Goal: Check status: Check status

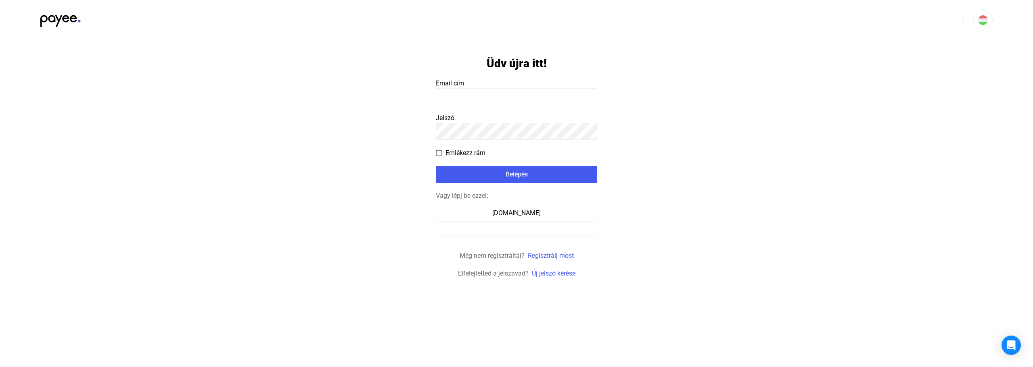
click at [466, 98] on input at bounding box center [516, 96] width 161 height 17
type input "**********"
click at [503, 171] on div "Belépés" at bounding box center [516, 175] width 157 height 10
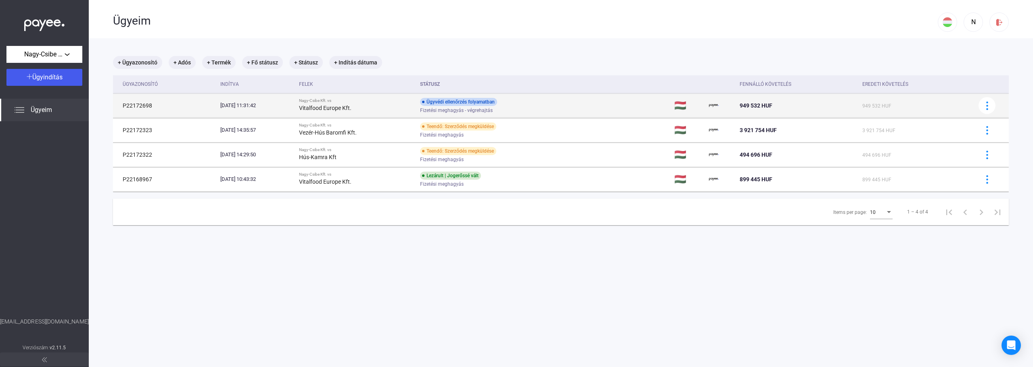
click at [377, 110] on div "Vitalfood Europe Kft." at bounding box center [356, 108] width 114 height 10
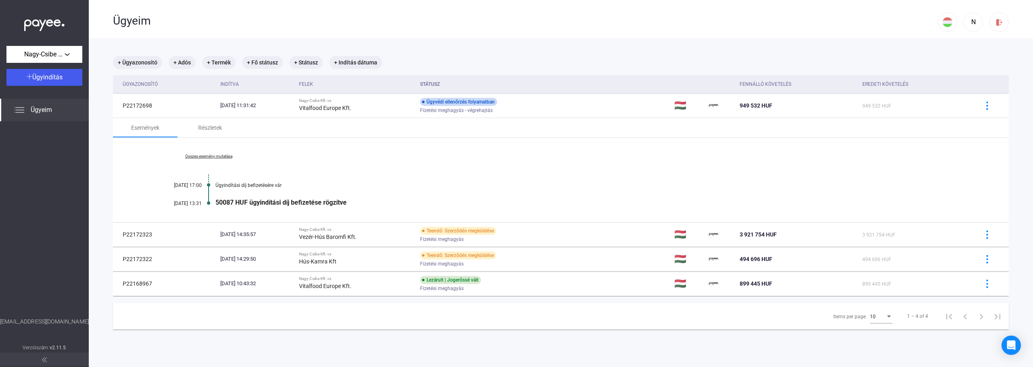
click at [225, 156] on link "Összes esemény mutatása" at bounding box center [208, 156] width 111 height 5
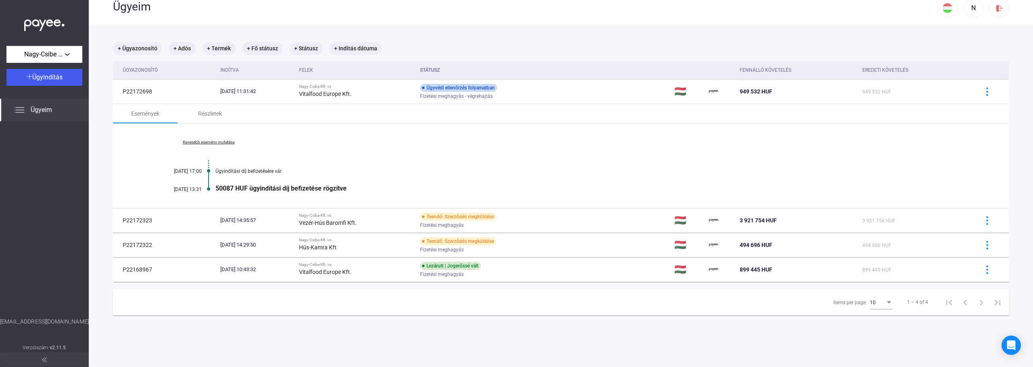
scroll to position [38, 0]
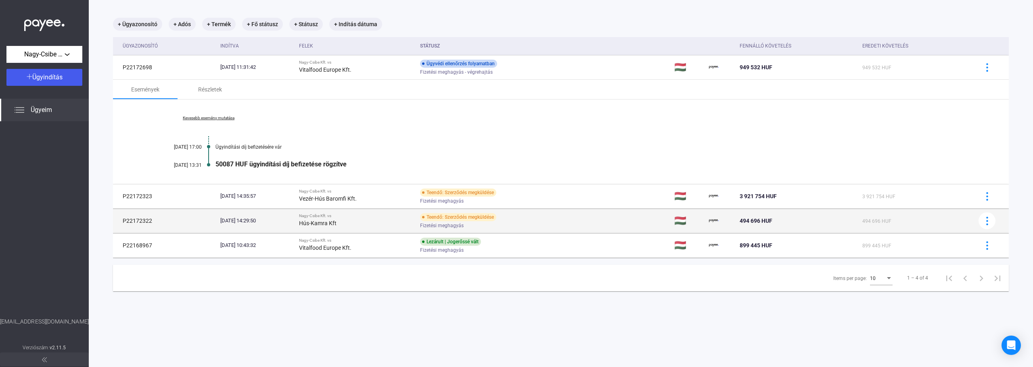
click at [384, 223] on div "Hús-Kamra Kft" at bounding box center [356, 224] width 114 height 10
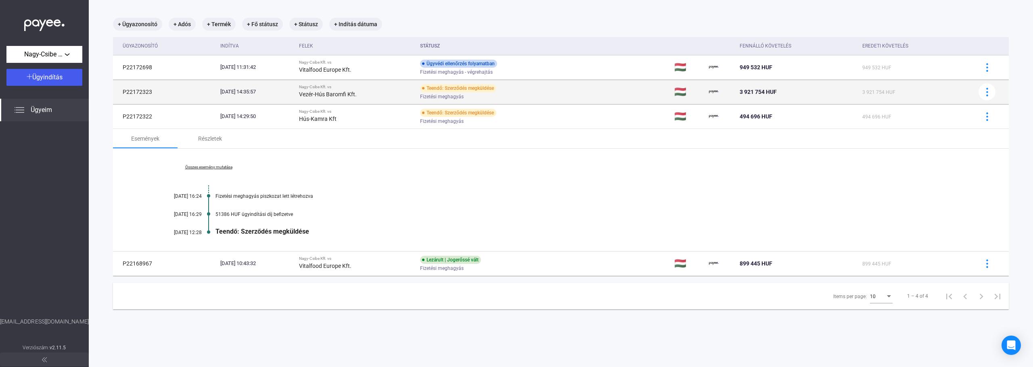
click at [209, 100] on td "P22172323" at bounding box center [165, 92] width 104 height 24
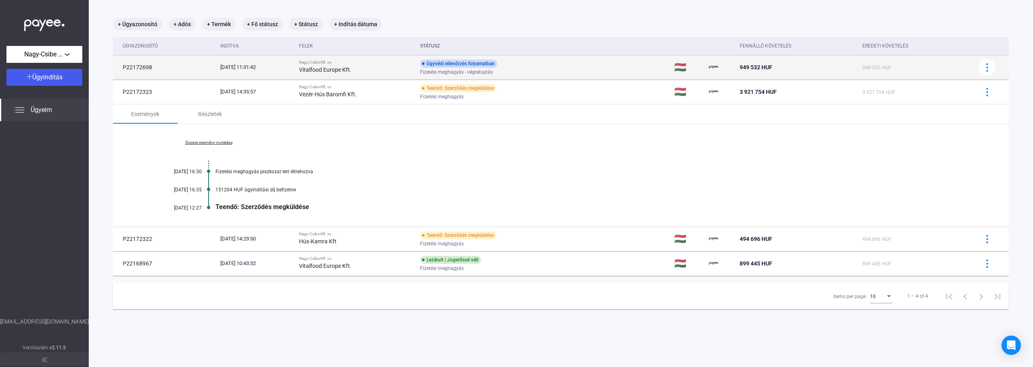
click at [262, 71] on td "[DATE] 11:31:42" at bounding box center [256, 67] width 79 height 24
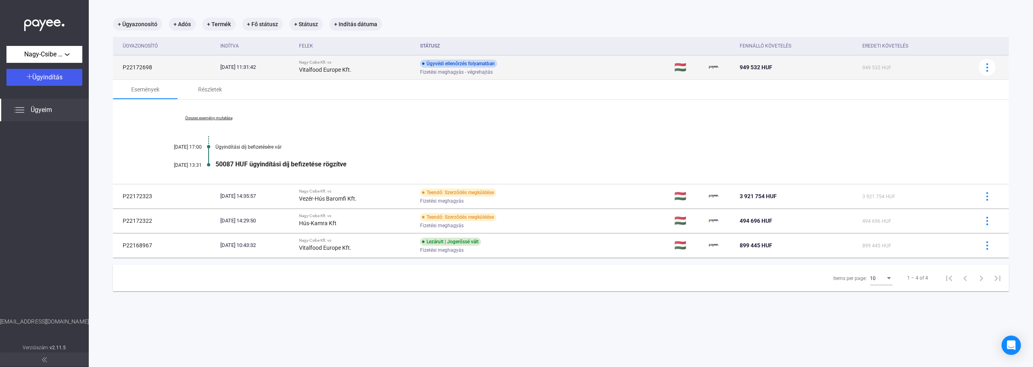
click at [458, 66] on div "Ügyvédi ellenőrzés folyamatban" at bounding box center [458, 64] width 77 height 8
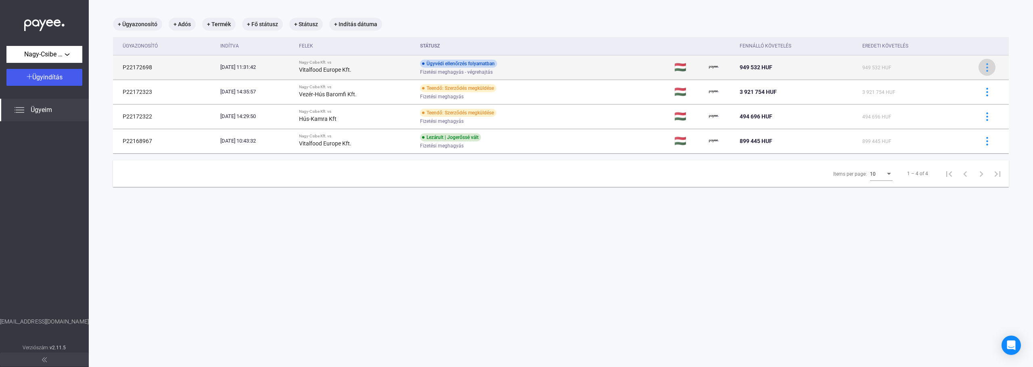
click at [986, 67] on div at bounding box center [987, 67] width 12 height 8
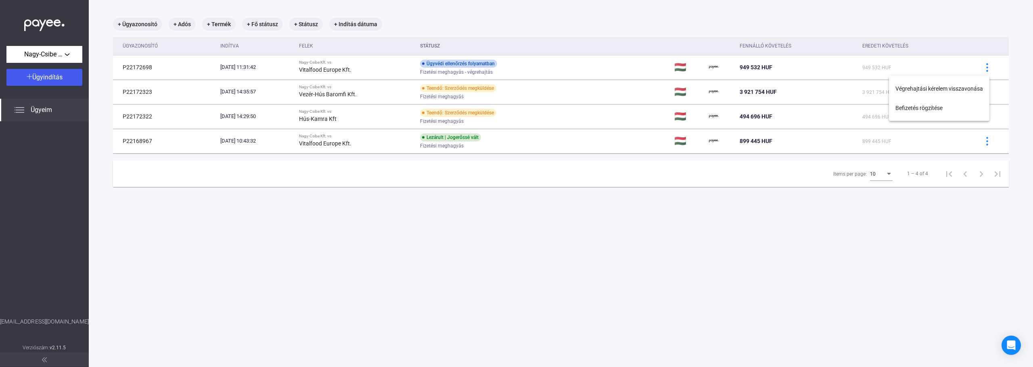
click at [599, 111] on div at bounding box center [516, 183] width 1033 height 367
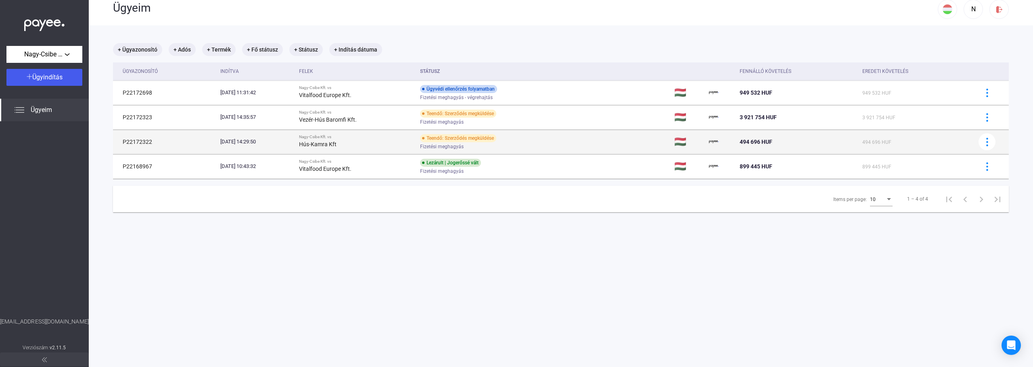
scroll to position [0, 0]
